Goal: Browse casually: Explore the website without a specific task or goal

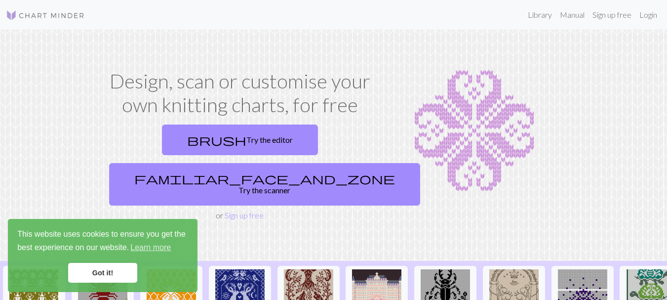
scroll to position [99, 0]
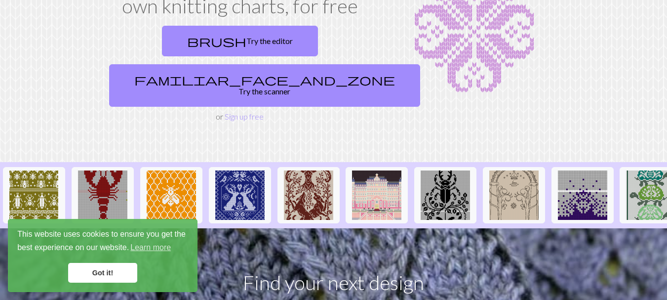
click at [102, 272] on link "Got it!" at bounding box center [102, 273] width 69 height 20
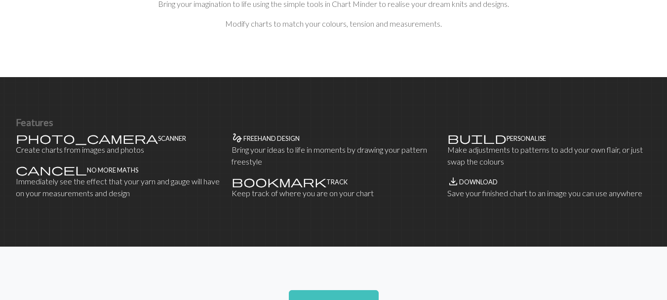
scroll to position [593, 0]
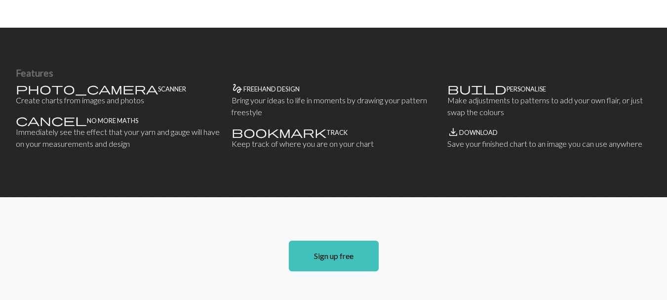
click at [434, 197] on section "Sign up free" at bounding box center [333, 256] width 667 height 118
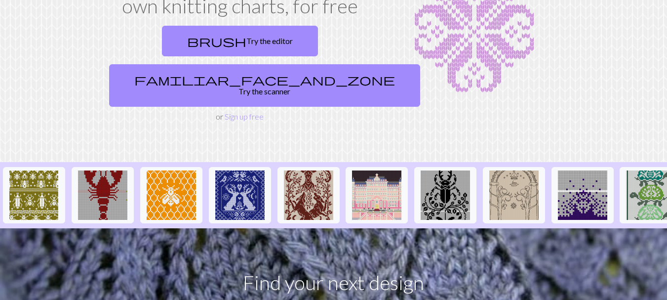
scroll to position [0, 0]
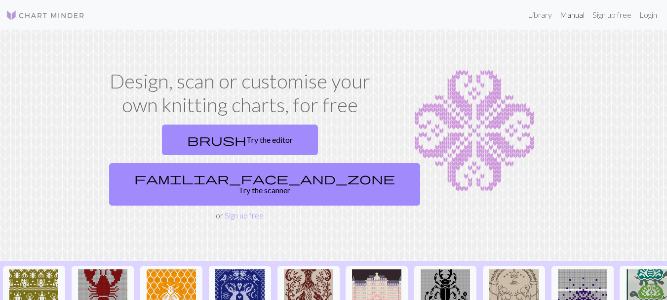
click at [568, 14] on link "Manual" at bounding box center [572, 15] width 33 height 20
click at [536, 17] on link "Library" at bounding box center [540, 15] width 32 height 20
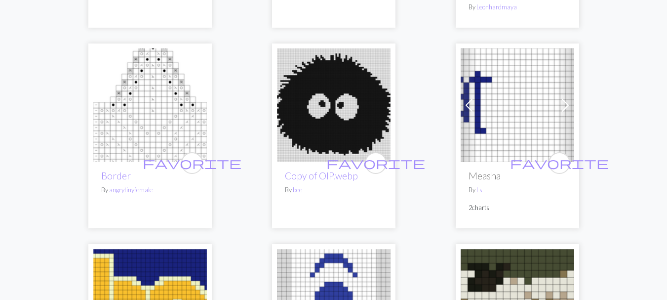
scroll to position [741, 0]
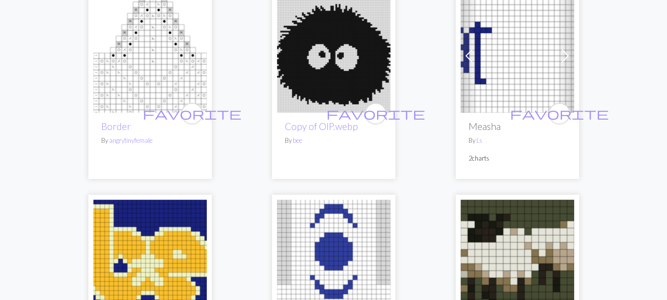
click at [148, 67] on img at bounding box center [150, 56] width 114 height 114
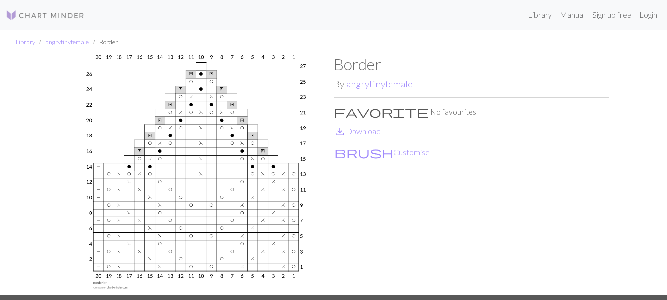
click at [166, 234] on img at bounding box center [196, 175] width 276 height 240
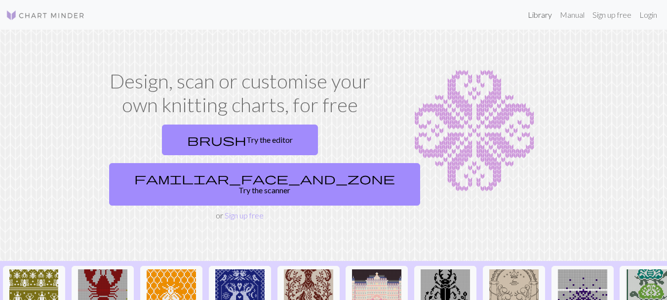
click at [539, 16] on link "Library" at bounding box center [540, 15] width 32 height 20
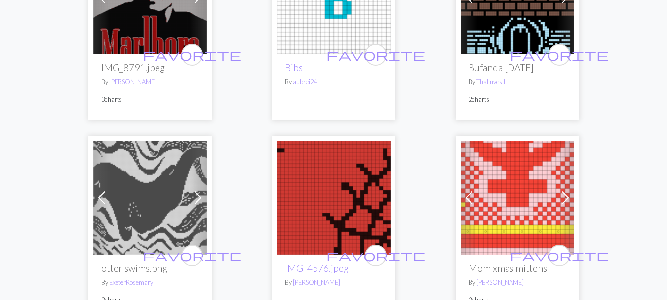
scroll to position [1235, 0]
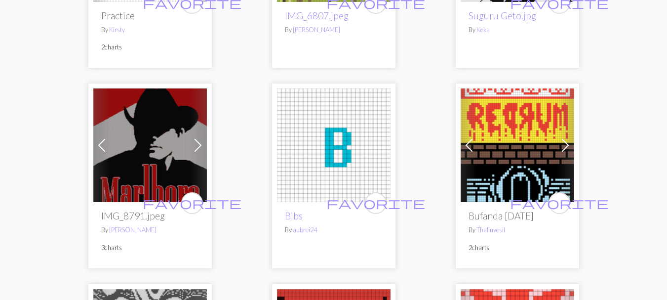
click at [503, 152] on img at bounding box center [518, 145] width 114 height 114
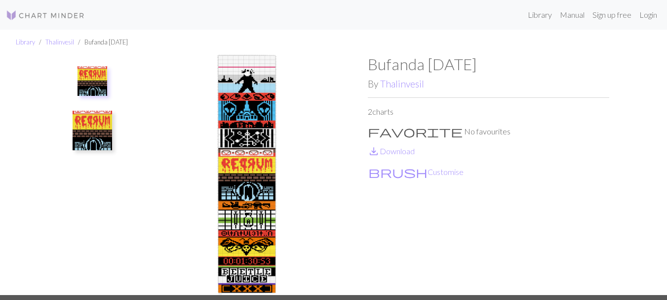
click at [95, 78] on img at bounding box center [93, 81] width 30 height 30
click at [87, 84] on img at bounding box center [93, 81] width 30 height 30
click at [87, 85] on img at bounding box center [93, 81] width 30 height 30
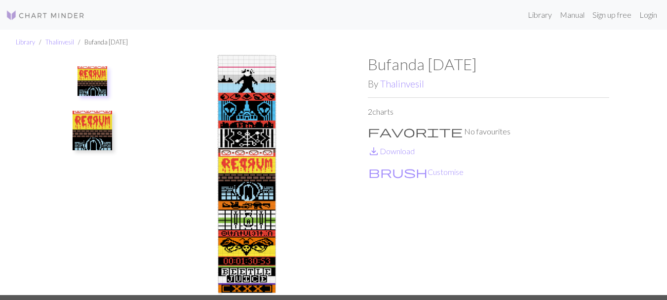
click at [92, 129] on img at bounding box center [93, 131] width 40 height 40
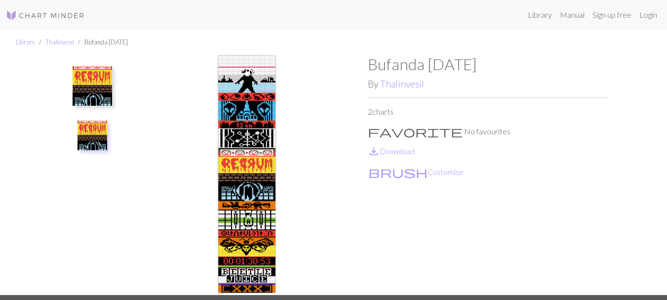
click at [96, 84] on img at bounding box center [93, 86] width 40 height 40
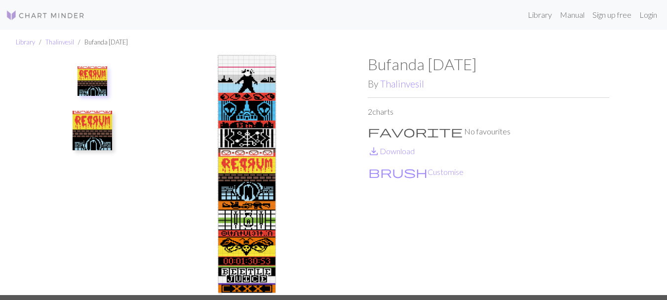
click at [96, 84] on img at bounding box center [93, 81] width 30 height 30
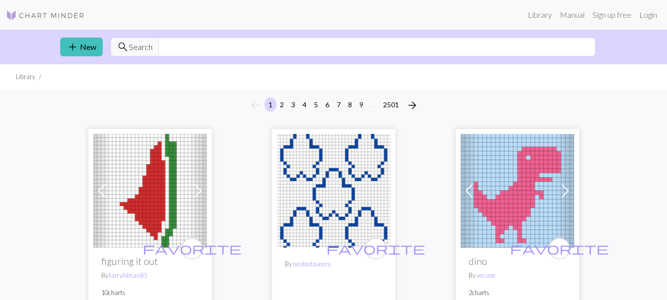
scroll to position [99, 0]
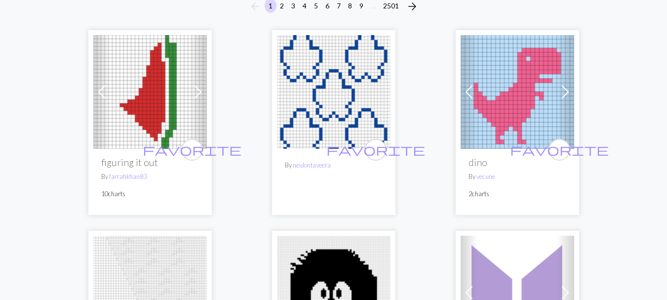
click at [489, 100] on img at bounding box center [518, 92] width 114 height 114
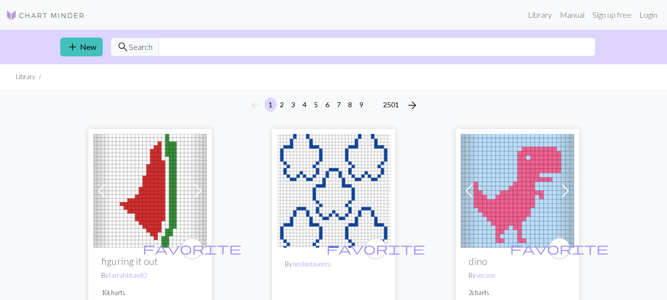
scroll to position [49, 0]
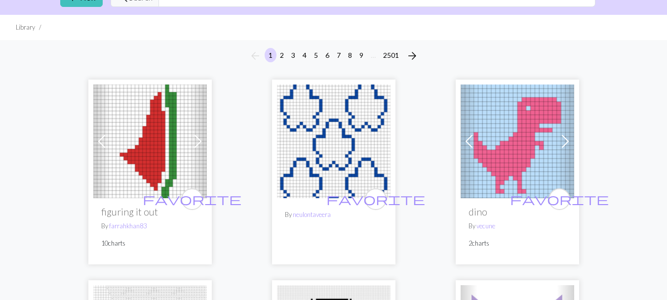
click at [339, 148] on img at bounding box center [334, 141] width 114 height 114
click at [336, 137] on img at bounding box center [334, 141] width 114 height 114
